Goal: Task Accomplishment & Management: Manage account settings

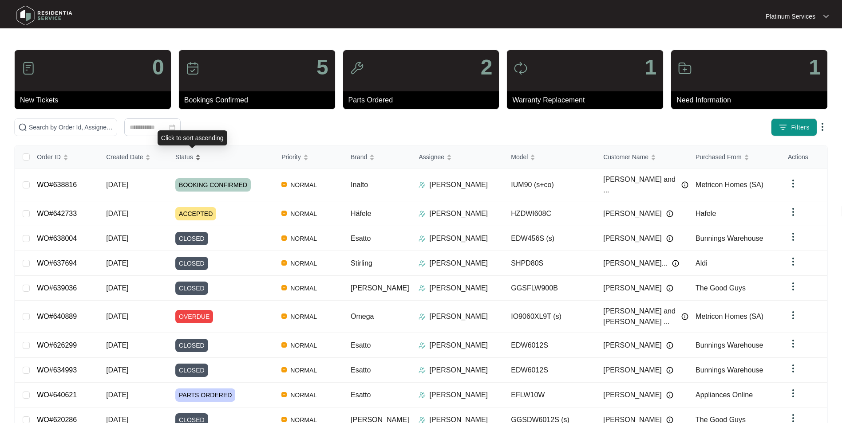
click at [189, 155] on span "Status" at bounding box center [184, 157] width 18 height 10
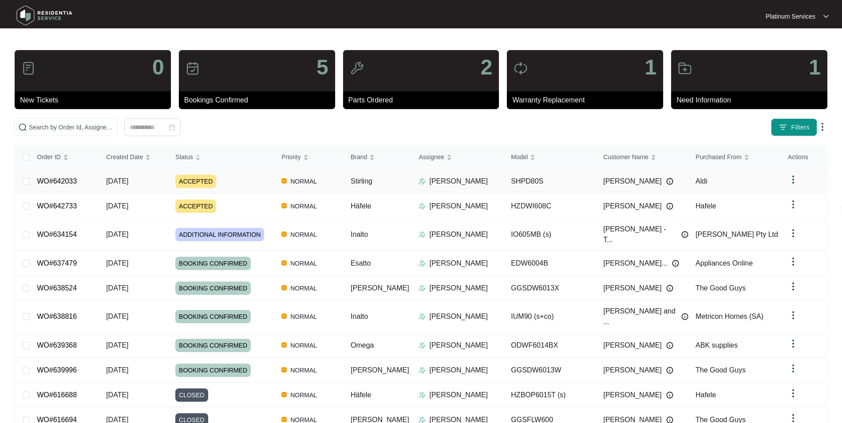
click at [197, 182] on span "ACCEPTED" at bounding box center [195, 181] width 41 height 13
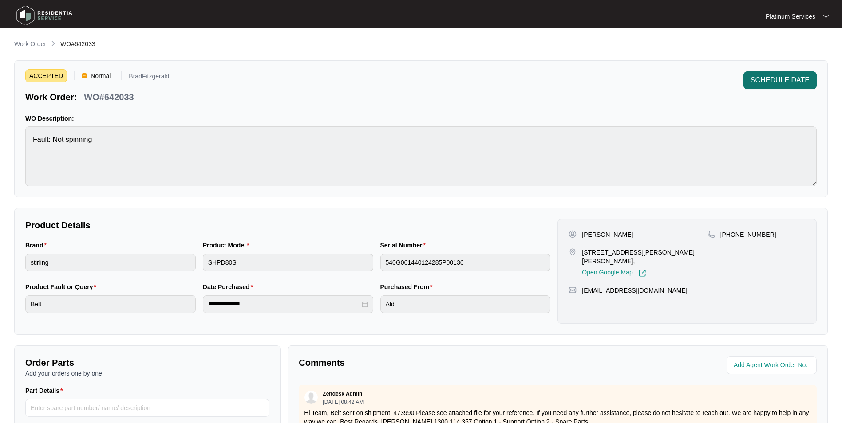
click at [783, 79] on span "SCHEDULE DATE" at bounding box center [779, 80] width 59 height 11
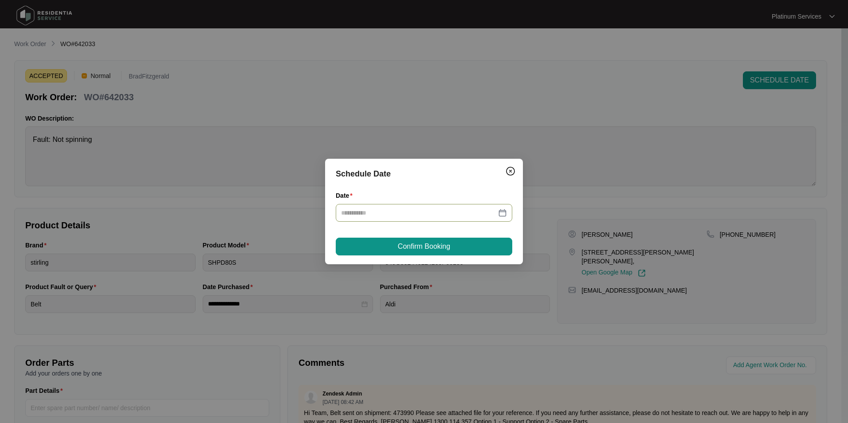
click at [502, 212] on div at bounding box center [424, 213] width 166 height 10
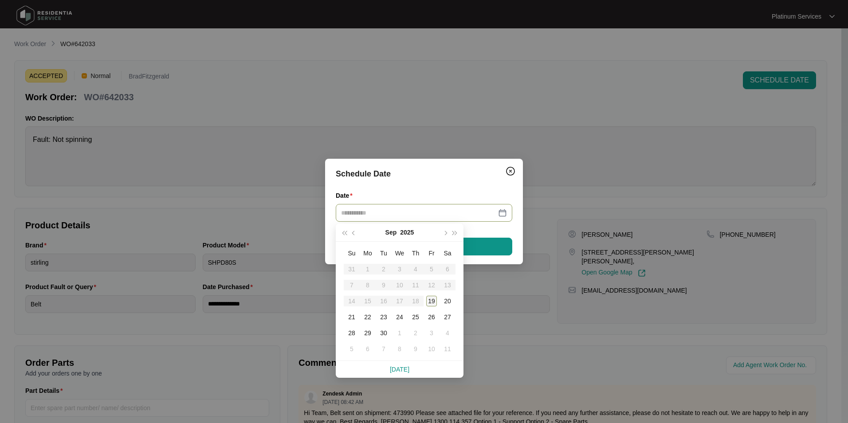
type input "**********"
click at [367, 316] on div "22" at bounding box center [368, 317] width 11 height 11
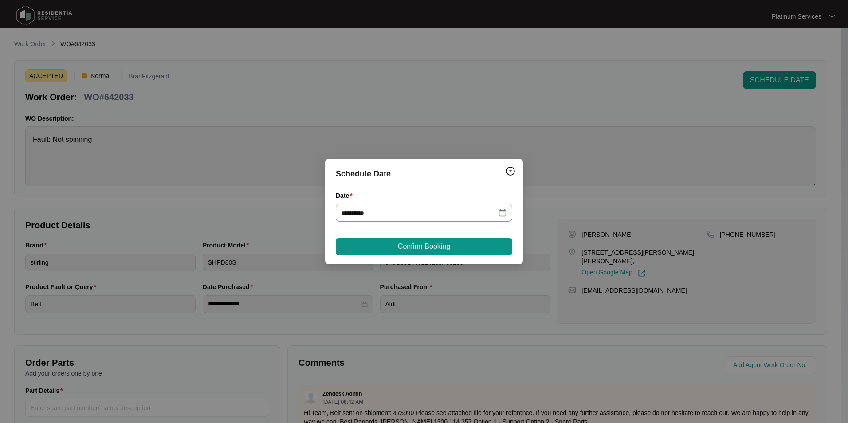
type input "**********"
click at [418, 249] on span "Confirm Booking" at bounding box center [424, 246] width 52 height 11
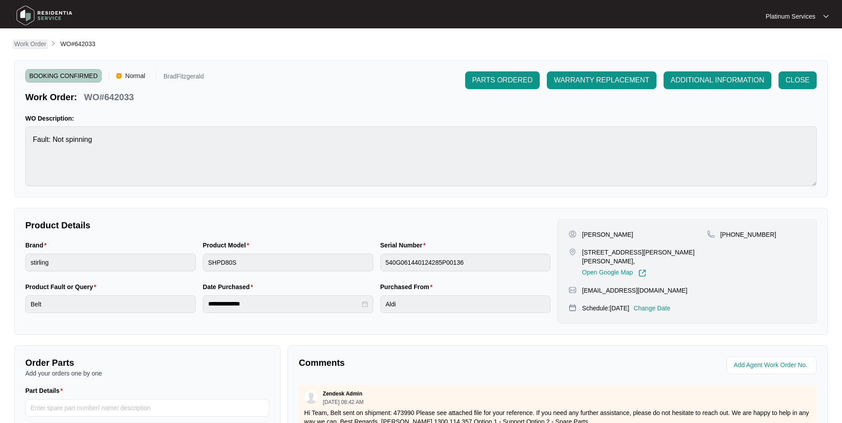
click at [20, 43] on p "Work Order" at bounding box center [30, 43] width 32 height 9
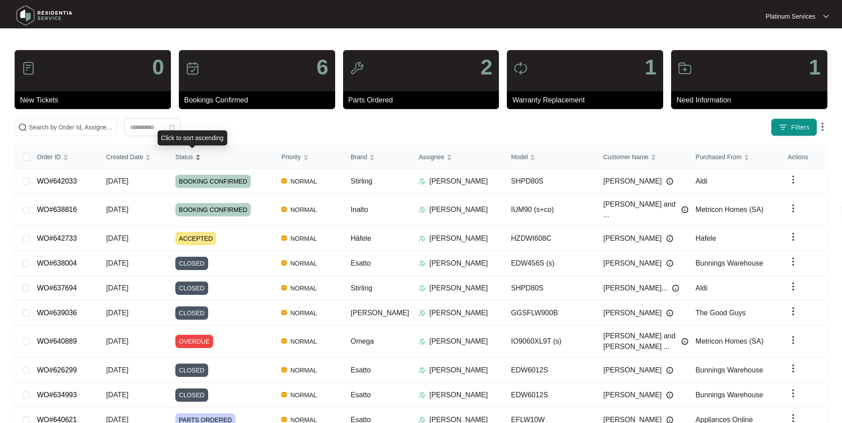
click at [187, 154] on span "Status" at bounding box center [184, 157] width 18 height 10
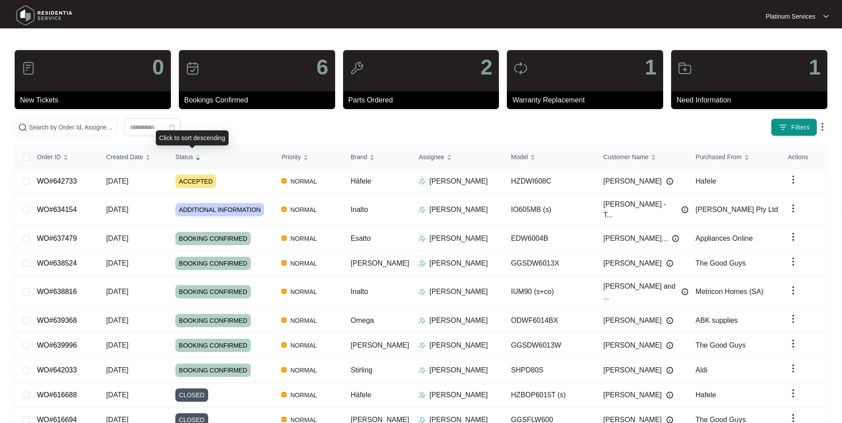
click at [192, 157] on div "Order ID Created Date Status Priority Brand Assignee Model Customer Name Purcha…" at bounding box center [421, 300] width 812 height 308
click at [189, 155] on span "Status" at bounding box center [184, 157] width 18 height 10
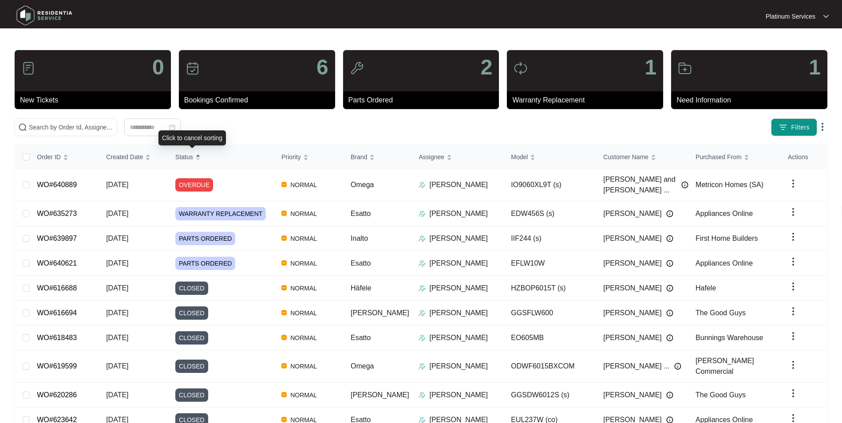
click at [200, 155] on div "Status" at bounding box center [187, 157] width 25 height 12
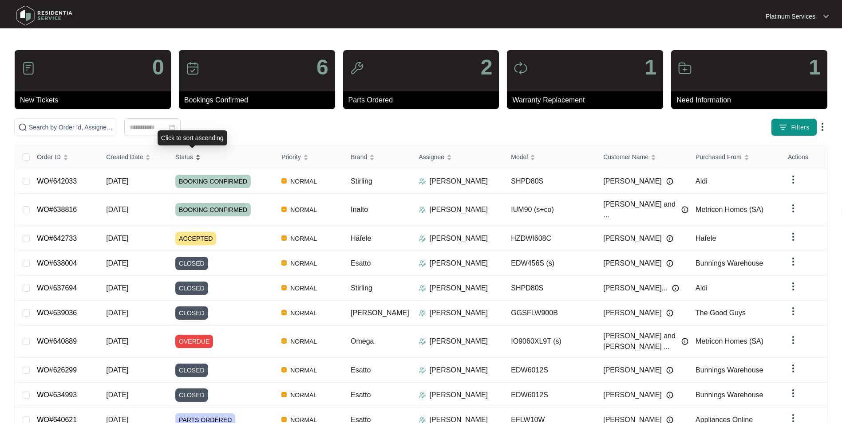
click at [200, 155] on div "Status" at bounding box center [187, 157] width 25 height 12
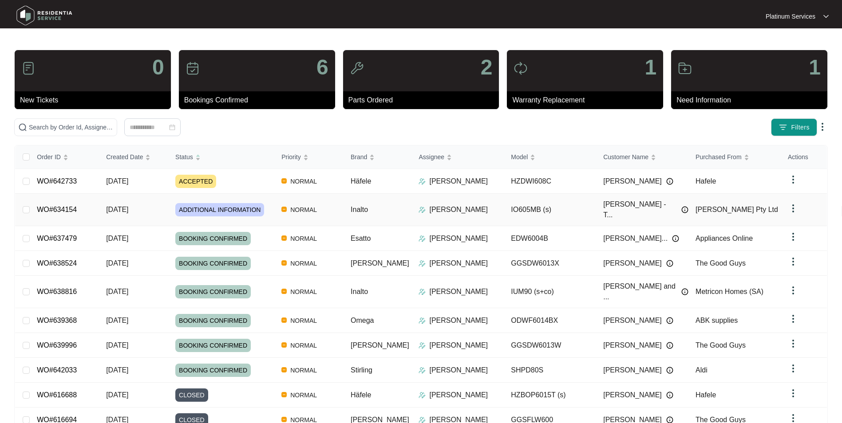
click at [215, 206] on div "Order ID Created Date Status Priority Brand Assignee Model Customer Name Purcha…" at bounding box center [421, 300] width 812 height 308
click at [51, 209] on link "WO#634154" at bounding box center [57, 210] width 40 height 8
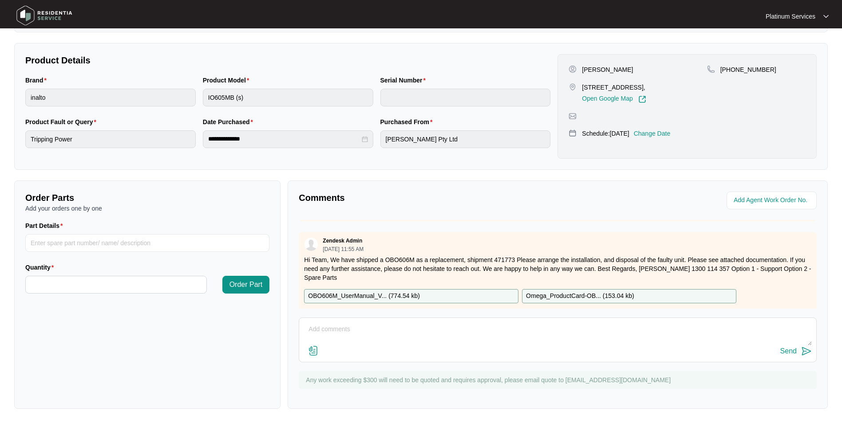
scroll to position [517, 0]
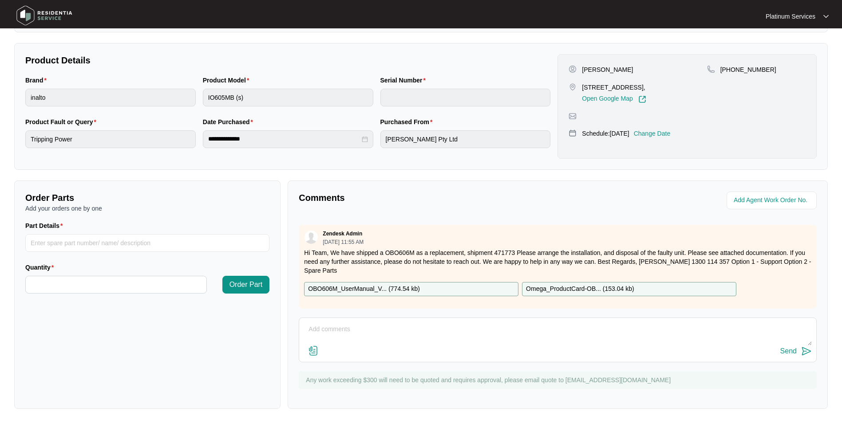
click at [320, 325] on textarea at bounding box center [558, 334] width 508 height 23
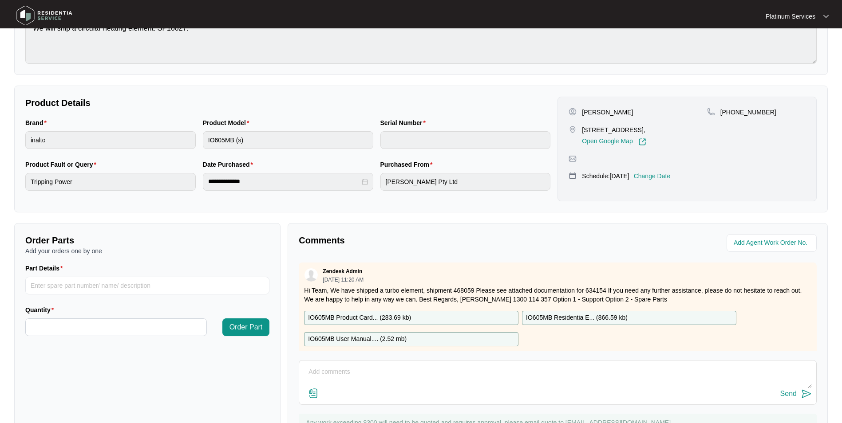
scroll to position [166, 0]
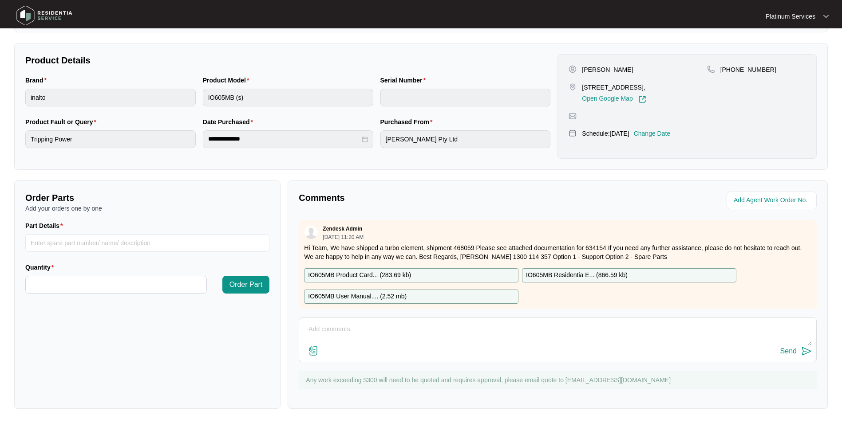
click at [316, 330] on textarea at bounding box center [558, 334] width 508 height 23
type textarea "Booked for 19/9"
click at [804, 353] on img at bounding box center [806, 351] width 11 height 11
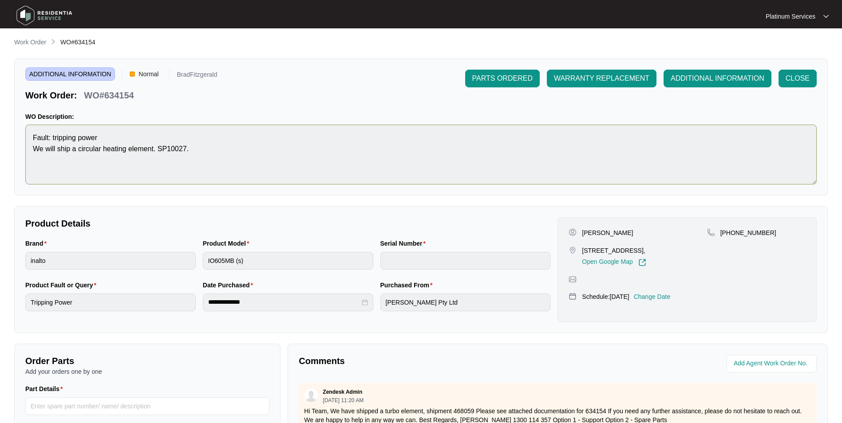
scroll to position [0, 0]
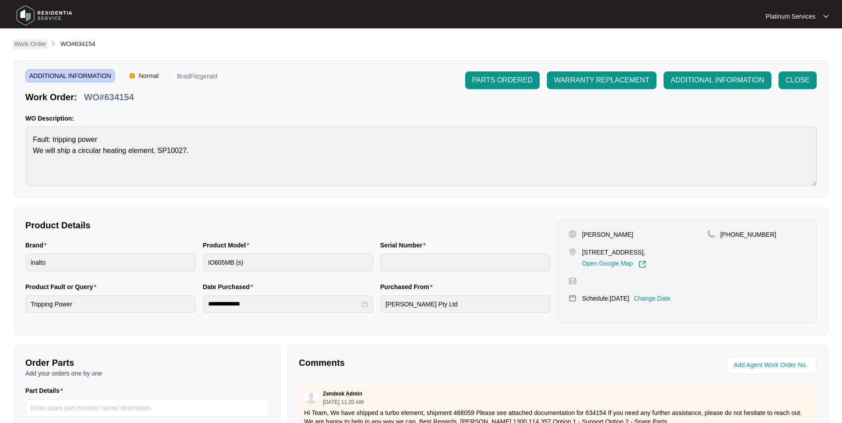
click at [31, 44] on p "Work Order" at bounding box center [30, 43] width 32 height 9
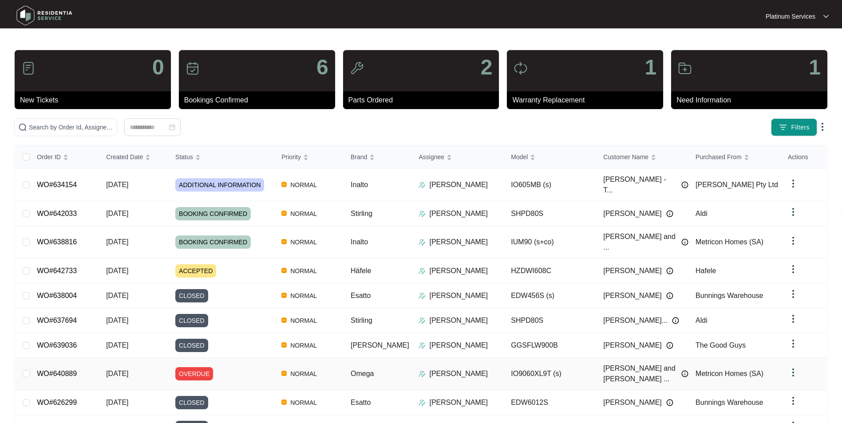
click at [59, 370] on link "WO#640889" at bounding box center [57, 374] width 40 height 8
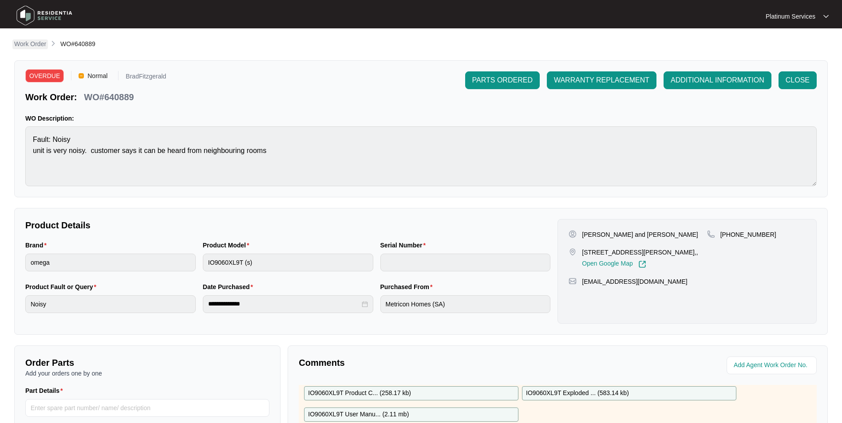
click at [24, 43] on p "Work Order" at bounding box center [30, 43] width 32 height 9
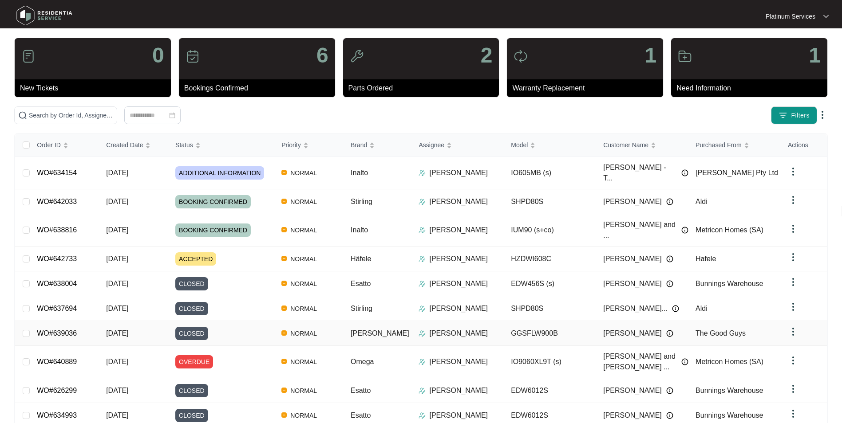
scroll to position [33, 0]
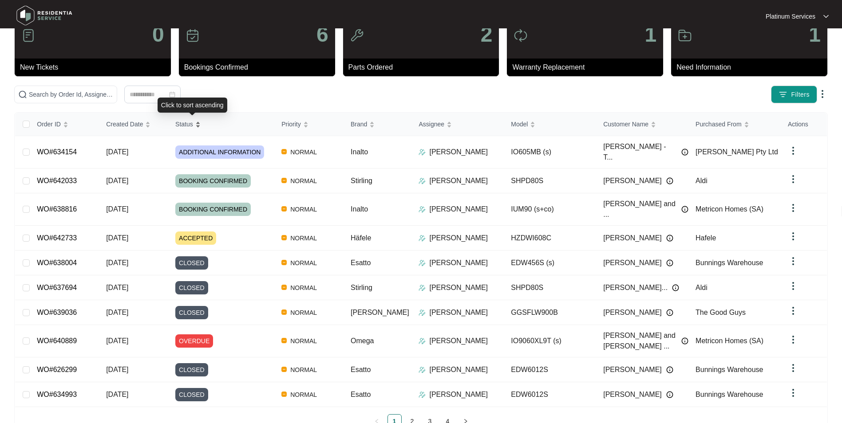
click at [200, 125] on div "Status" at bounding box center [187, 124] width 25 height 12
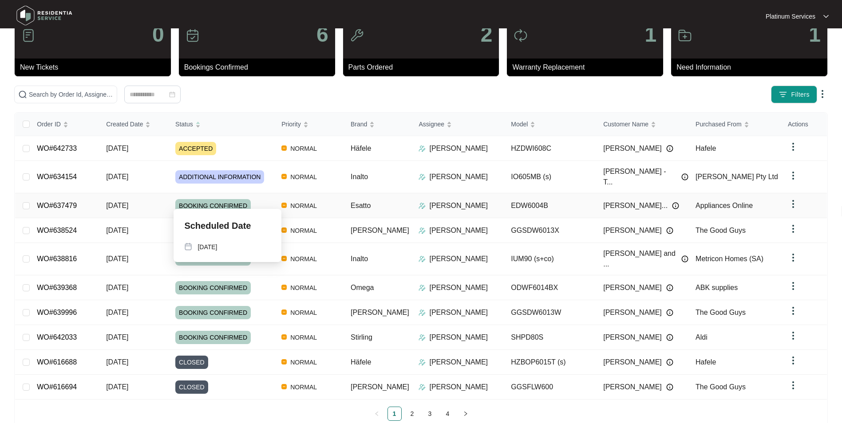
click at [204, 199] on span "BOOKING CONFIRMED" at bounding box center [212, 205] width 75 height 13
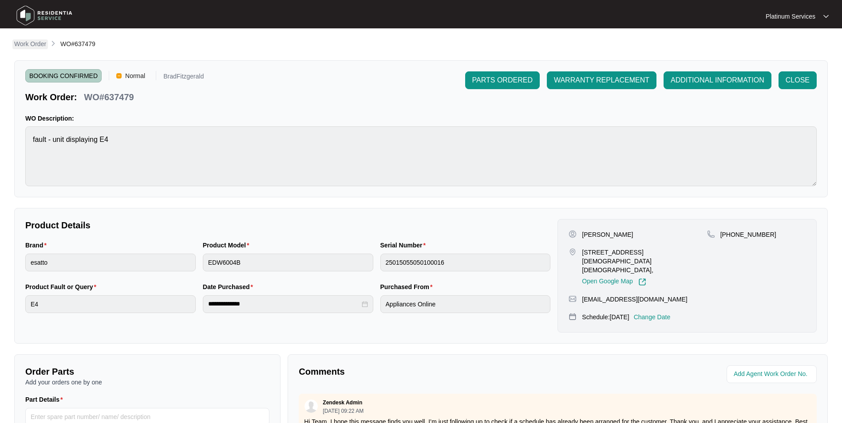
click at [25, 42] on p "Work Order" at bounding box center [30, 43] width 32 height 9
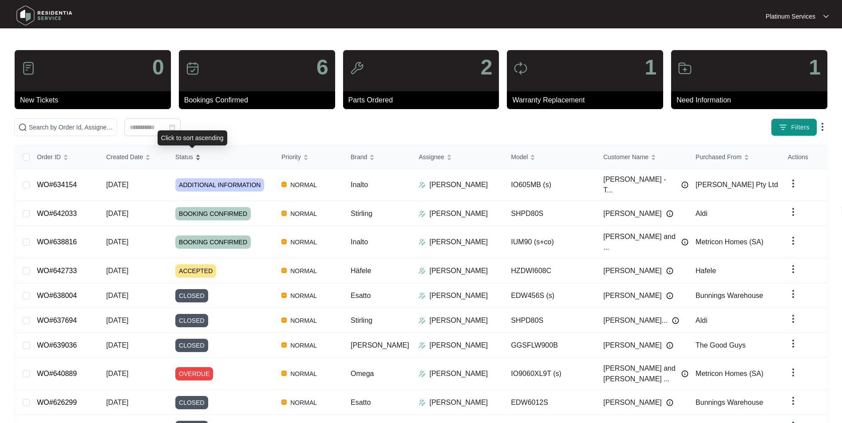
click at [193, 154] on span "Status" at bounding box center [184, 157] width 18 height 10
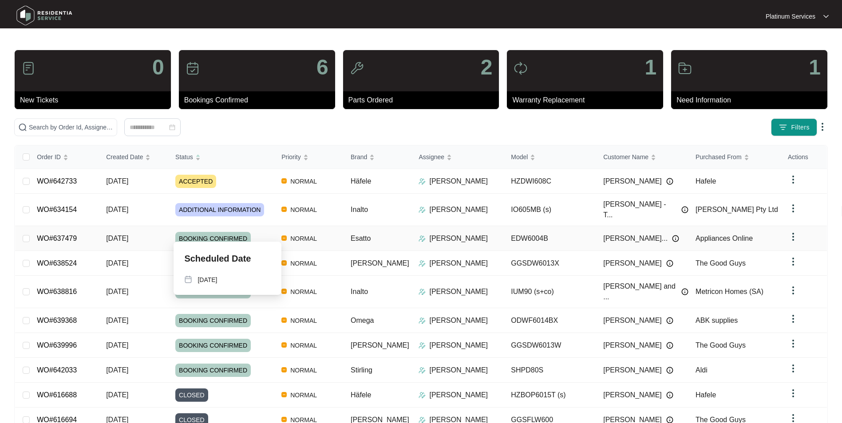
click at [213, 232] on span "BOOKING CONFIRMED" at bounding box center [212, 238] width 75 height 13
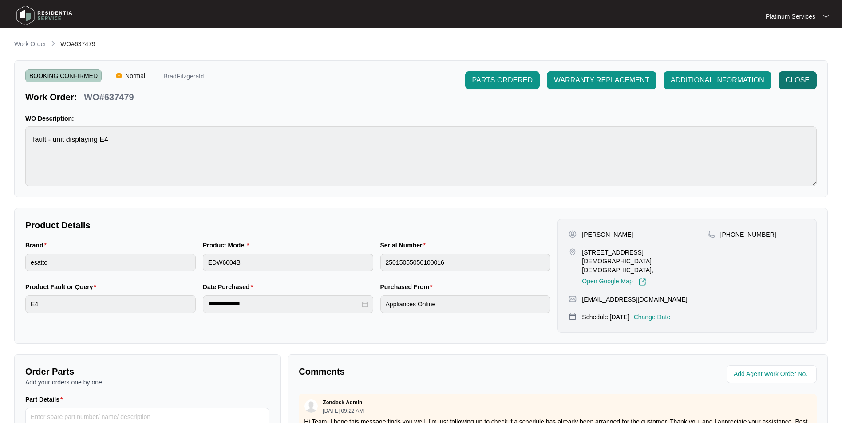
click at [801, 80] on span "CLOSE" at bounding box center [797, 80] width 24 height 11
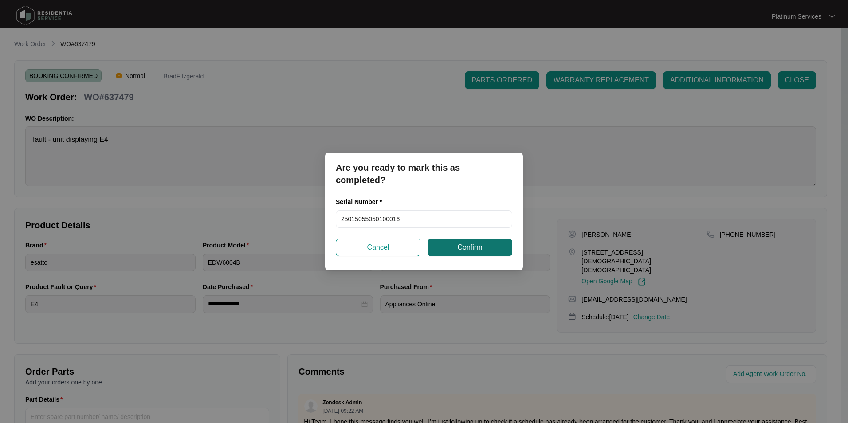
click at [461, 248] on span "Confirm" at bounding box center [470, 247] width 25 height 11
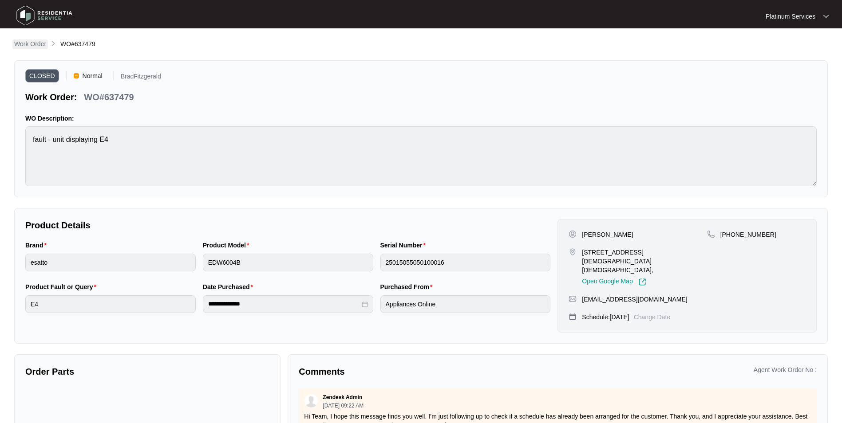
click at [24, 44] on p "Work Order" at bounding box center [30, 43] width 32 height 9
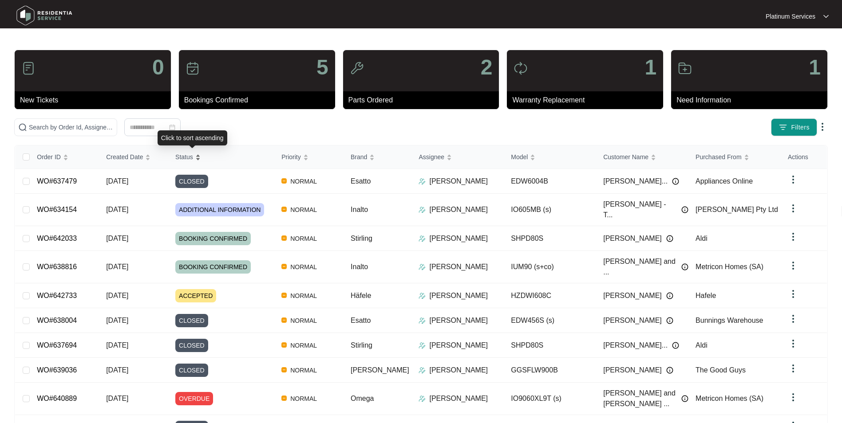
click at [193, 157] on span "Status" at bounding box center [184, 157] width 18 height 10
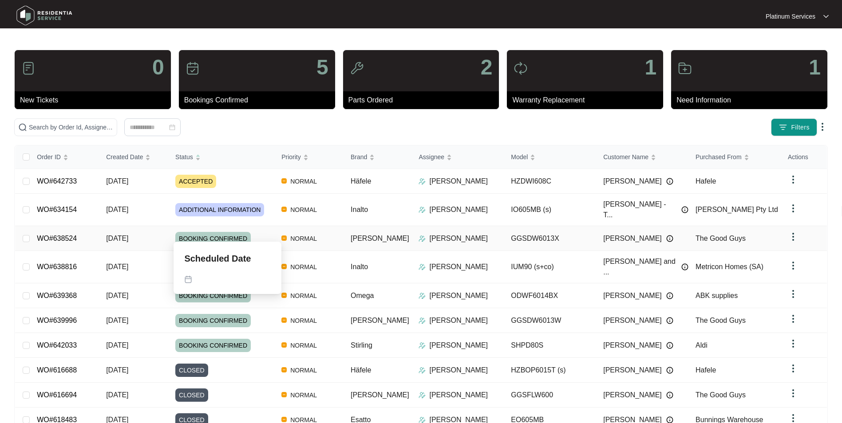
click at [209, 232] on span "BOOKING CONFIRMED" at bounding box center [212, 238] width 75 height 13
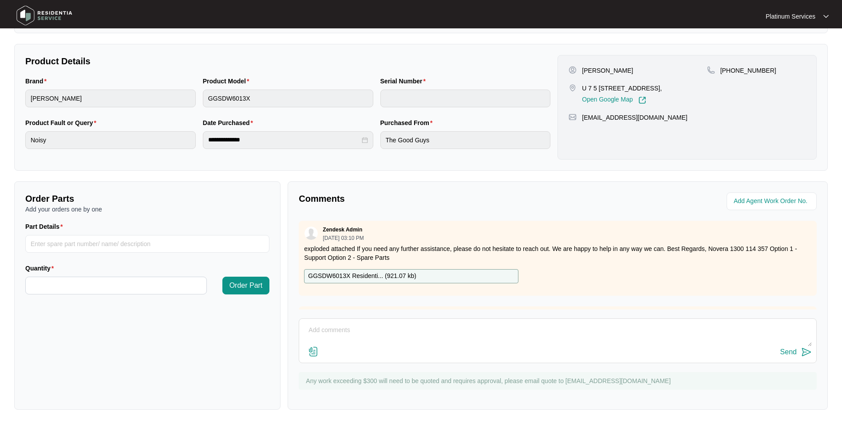
scroll to position [166, 0]
click at [337, 329] on textarea at bounding box center [558, 334] width 508 height 23
click at [345, 329] on textarea "booked 17/9" at bounding box center [558, 334] width 508 height 23
click at [346, 330] on textarea "booked 17/9. and attended" at bounding box center [558, 334] width 508 height 23
click at [343, 330] on textarea "booked 17/9and attended" at bounding box center [558, 334] width 508 height 23
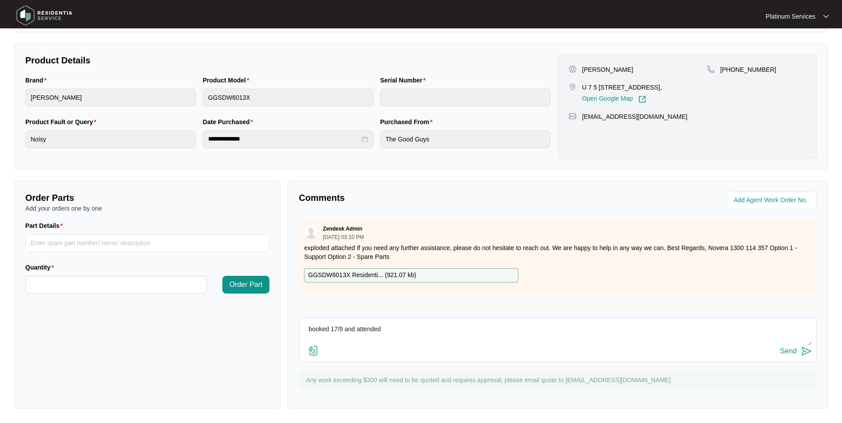
type textarea "booked 17/9 and attended"
click at [805, 352] on img at bounding box center [806, 351] width 11 height 11
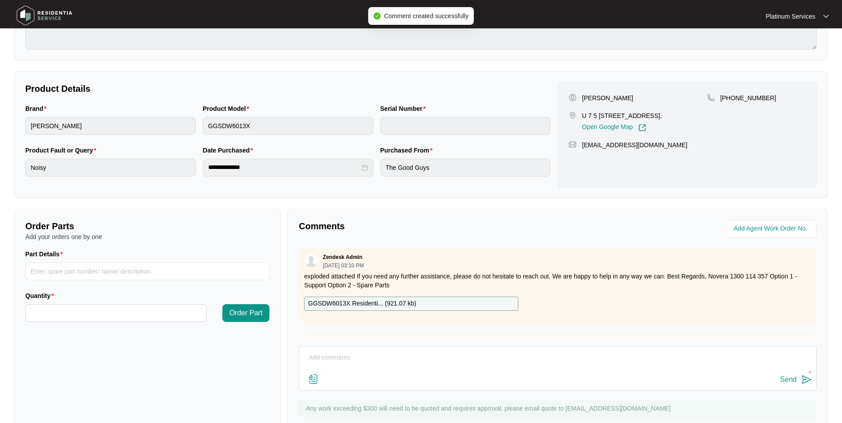
scroll to position [0, 0]
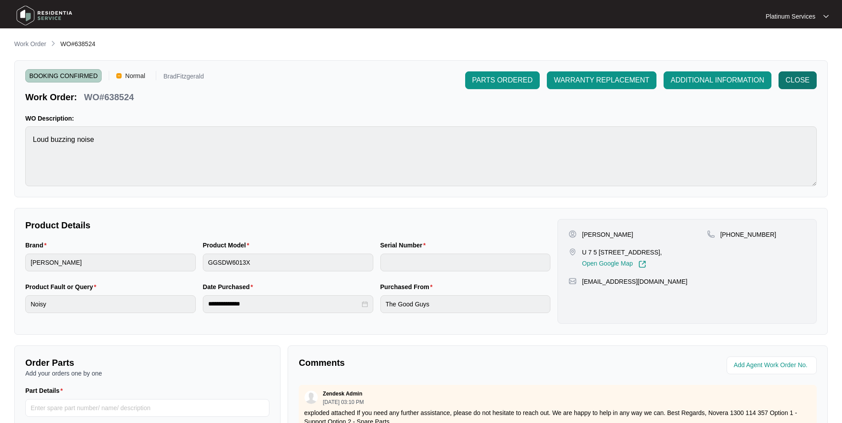
click at [798, 79] on span "CLOSE" at bounding box center [797, 80] width 24 height 11
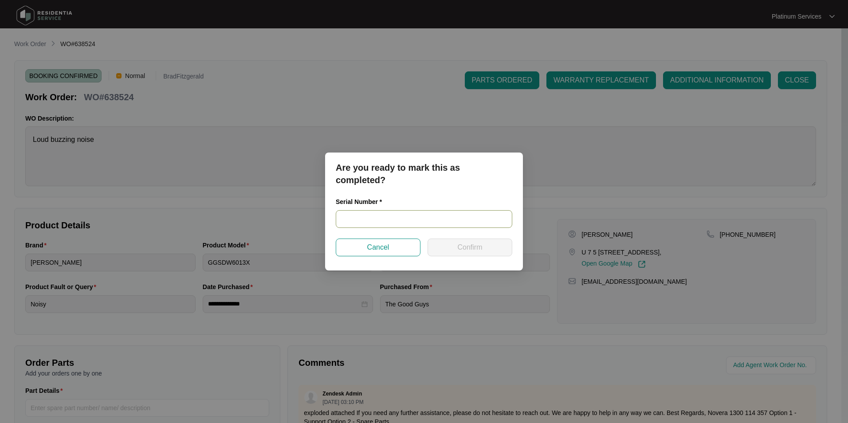
click at [361, 224] on input "text" at bounding box center [424, 219] width 177 height 18
type input "250281910140200014"
click at [454, 253] on button "Confirm" at bounding box center [470, 248] width 85 height 18
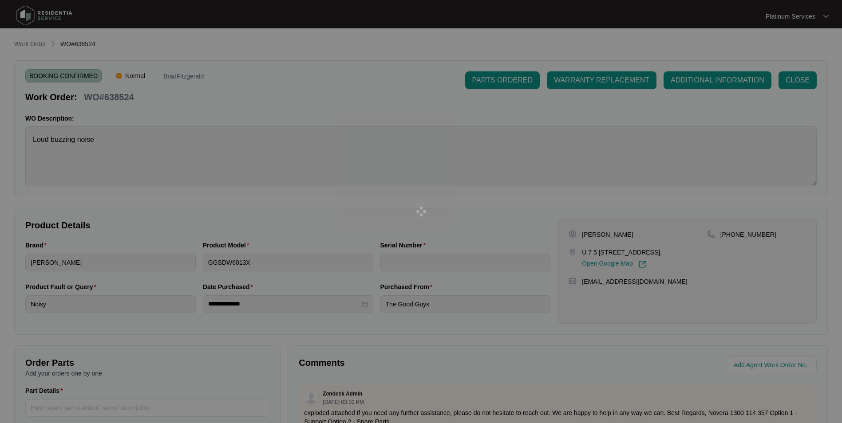
type input "250281910140200014"
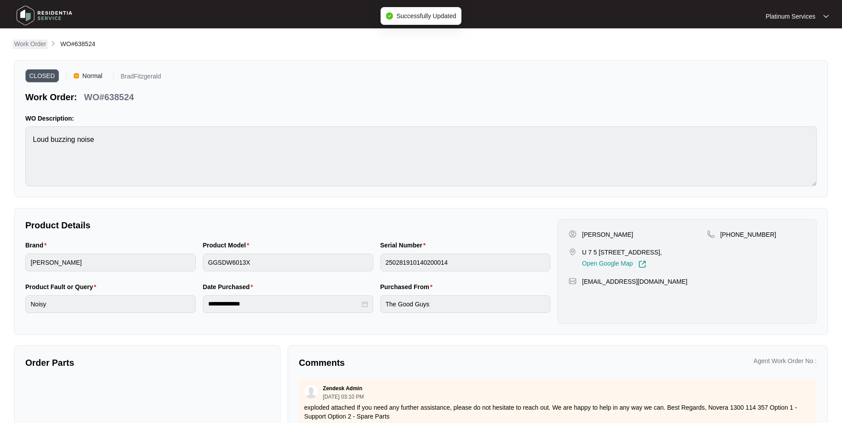
click at [30, 42] on p "Work Order" at bounding box center [30, 43] width 32 height 9
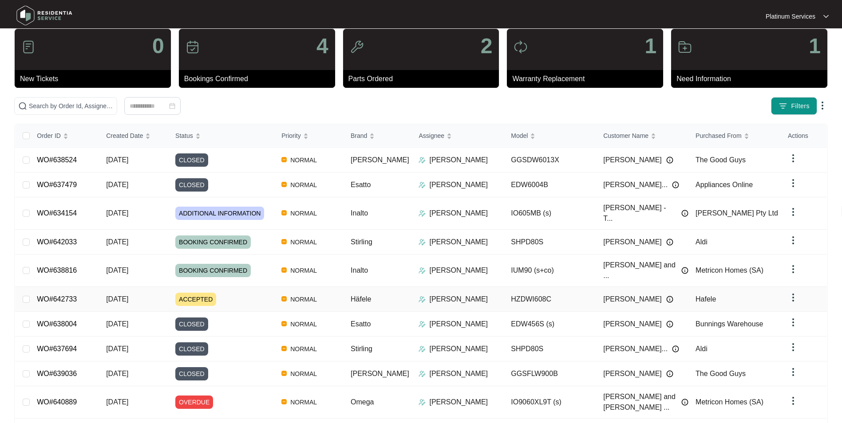
scroll to position [33, 0]
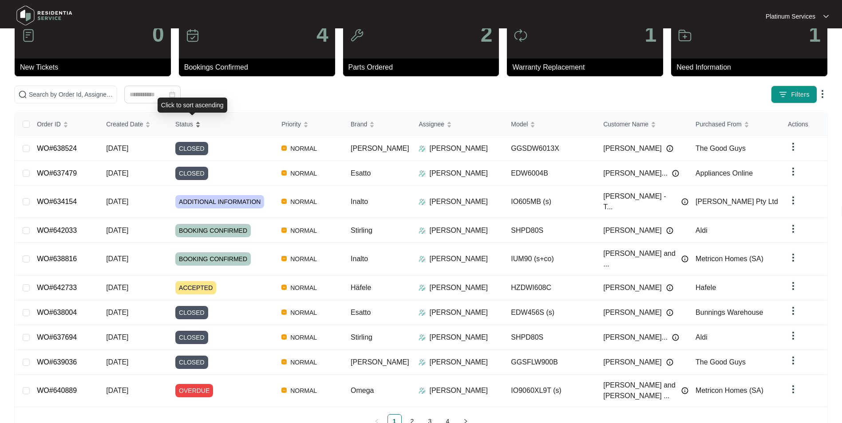
click at [189, 123] on div "Order ID Created Date Status Priority Brand Assignee Model Customer Name Purcha…" at bounding box center [421, 271] width 812 height 316
click at [201, 122] on div "Status" at bounding box center [187, 124] width 25 height 12
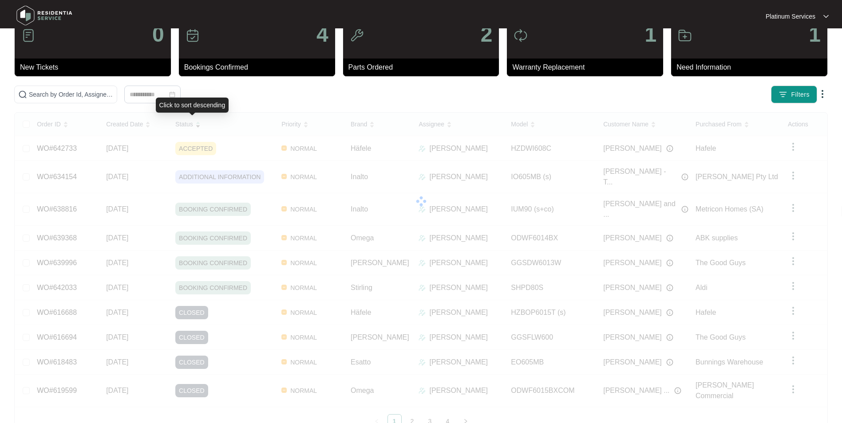
click at [201, 125] on div "Order ID Created Date Status Priority Brand Assignee Model Customer Name Purcha…" at bounding box center [421, 271] width 812 height 316
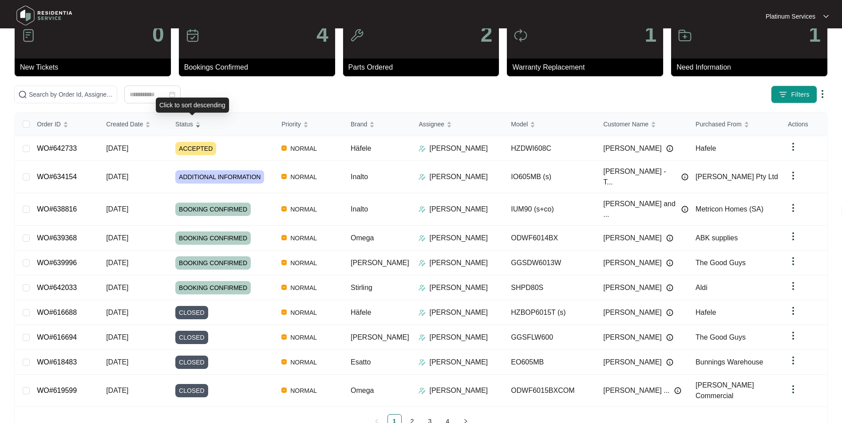
click at [190, 123] on span "Status" at bounding box center [184, 124] width 18 height 10
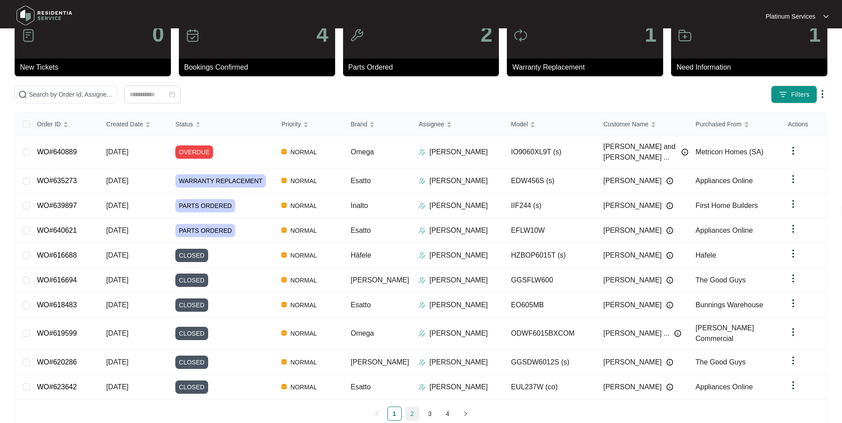
click at [413, 402] on div "Order ID Created Date Status Priority Brand Assignee Model Customer Name Purcha…" at bounding box center [421, 267] width 812 height 308
click at [410, 407] on link "2" at bounding box center [412, 413] width 13 height 13
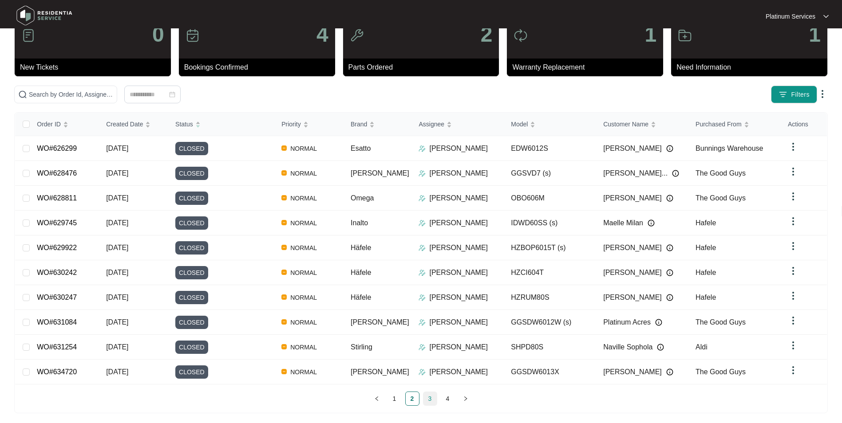
click at [429, 393] on link "3" at bounding box center [429, 398] width 13 height 13
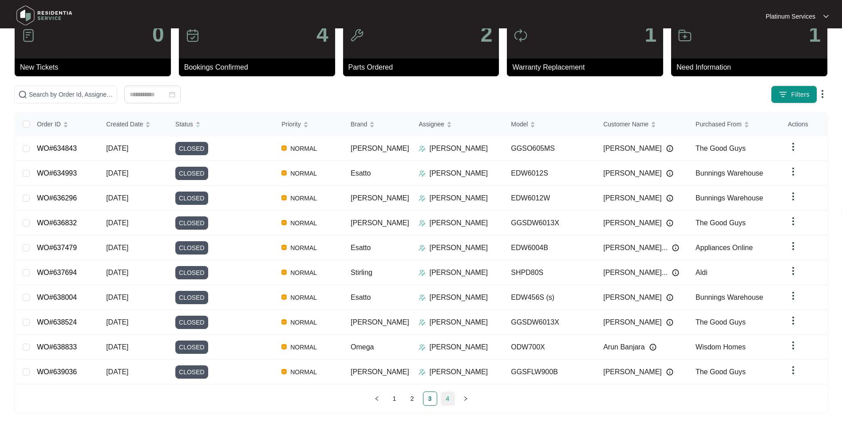
click at [447, 393] on link "4" at bounding box center [447, 398] width 13 height 13
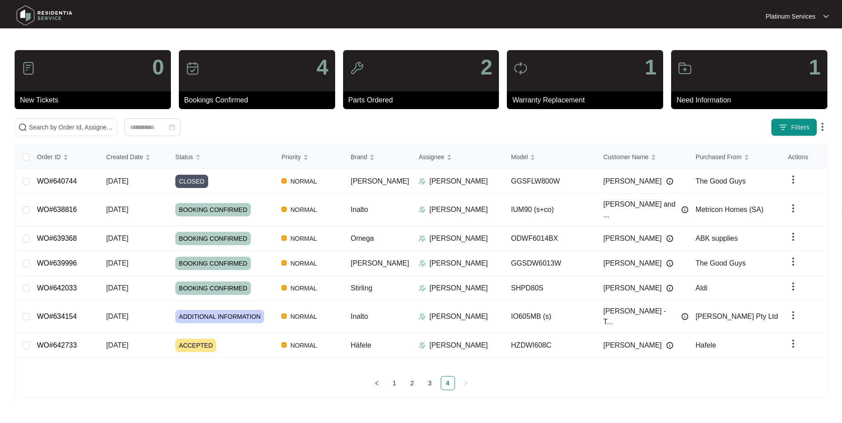
scroll to position [0, 0]
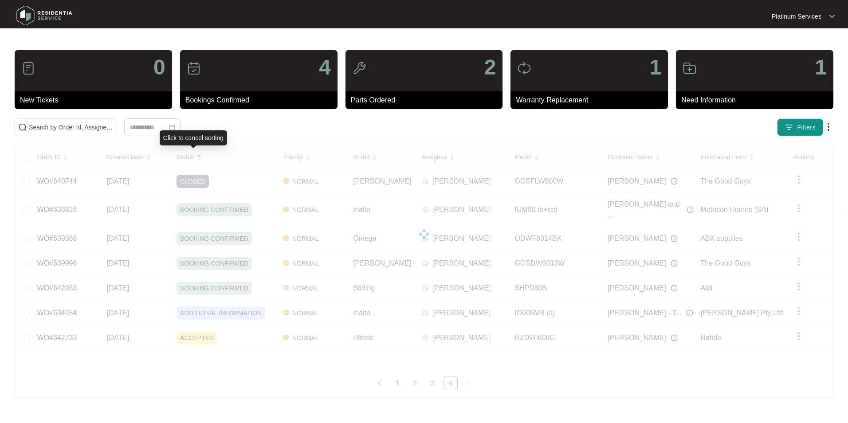
click at [189, 157] on div "Order ID Created Date Status Priority Brand Assignee Model Customer Name Purcha…" at bounding box center [424, 268] width 818 height 245
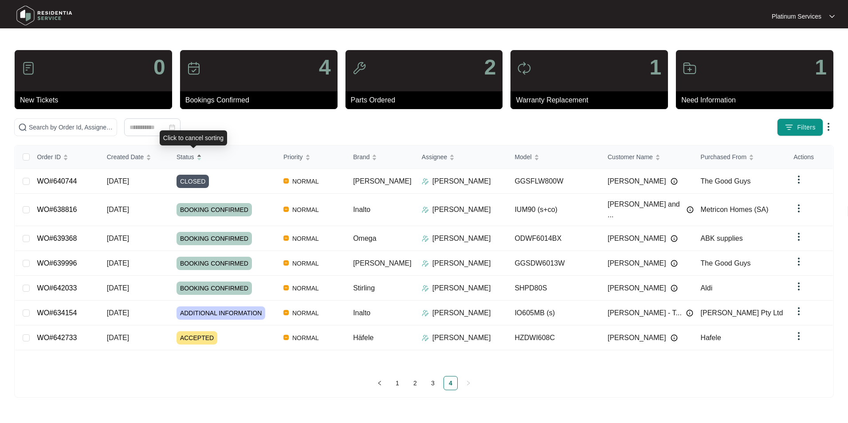
click at [189, 158] on span "Status" at bounding box center [186, 157] width 18 height 10
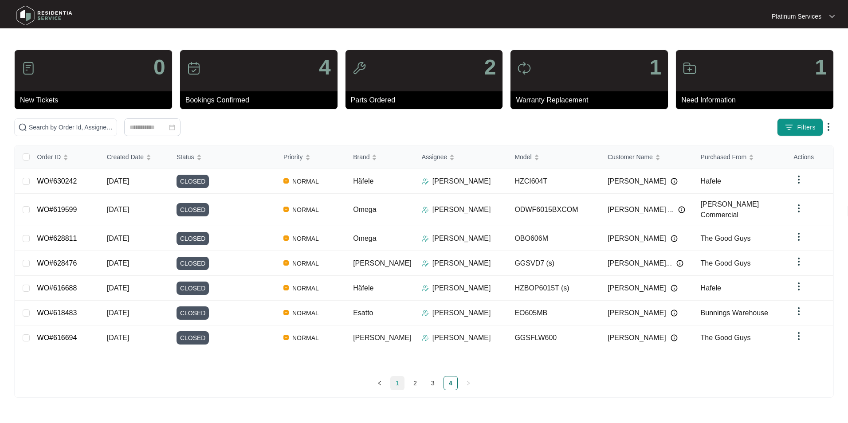
click at [396, 384] on link "1" at bounding box center [397, 383] width 13 height 13
